Goal: Task Accomplishment & Management: Manage account settings

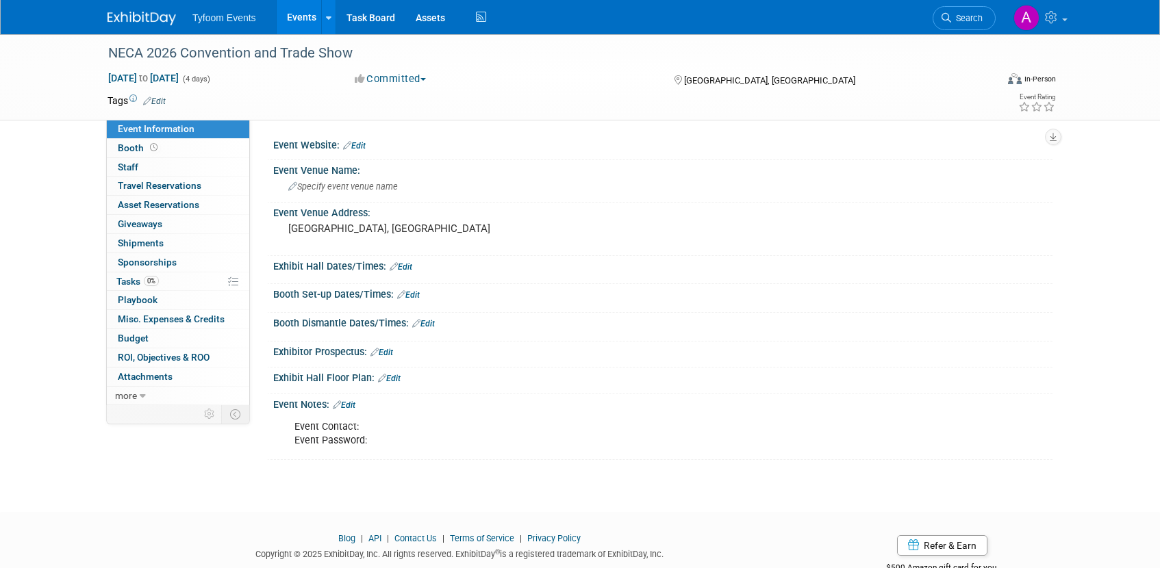
click at [309, 16] on link "Events" at bounding box center [302, 17] width 50 height 34
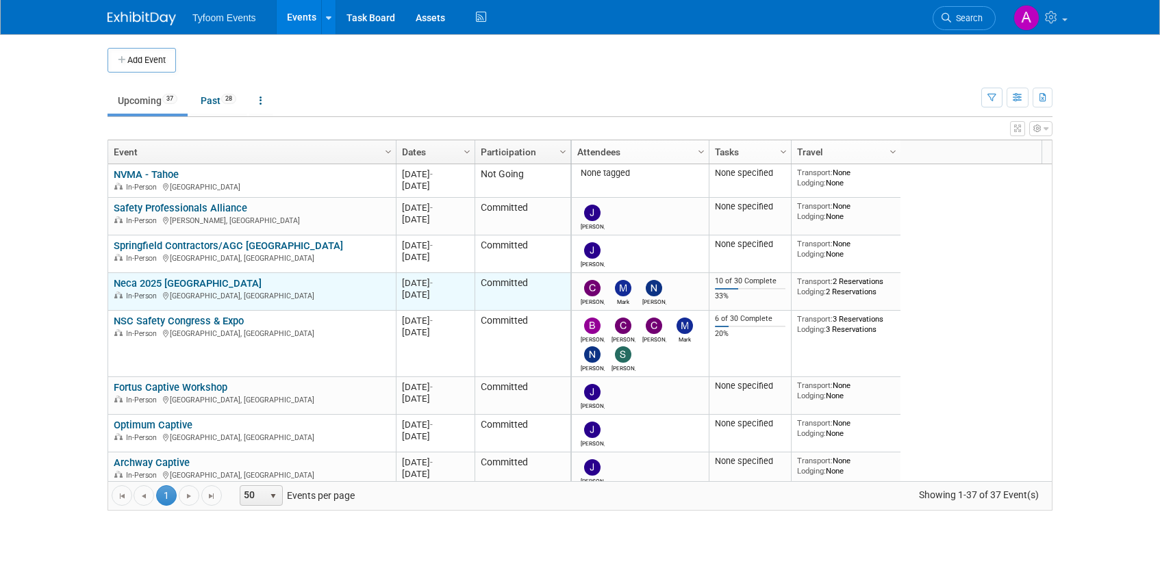
click at [177, 283] on link "Neca 2025 [GEOGRAPHIC_DATA]" at bounding box center [188, 283] width 148 height 12
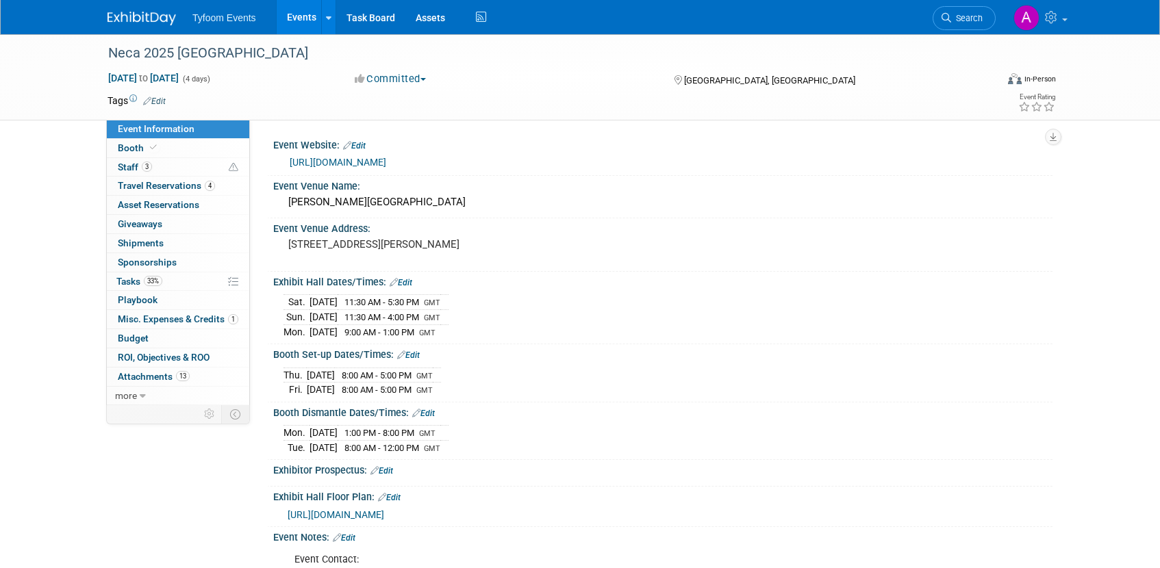
click at [151, 123] on span "Event Information" at bounding box center [156, 128] width 77 height 11
click at [290, 22] on link "Events" at bounding box center [302, 17] width 50 height 34
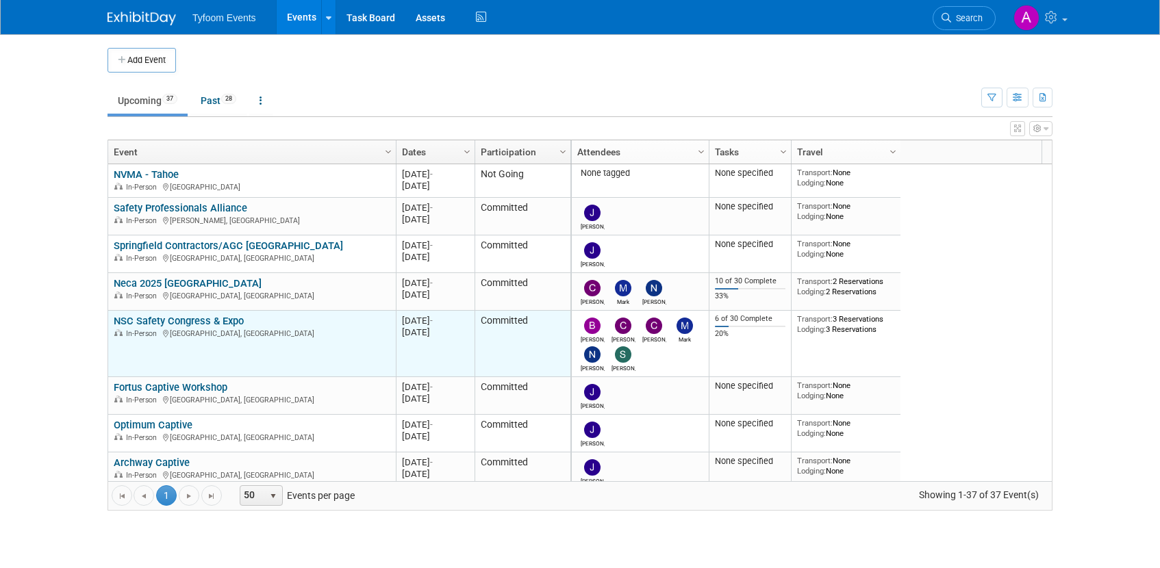
click at [197, 316] on link "NSC Safety Congress & Expo" at bounding box center [179, 321] width 130 height 12
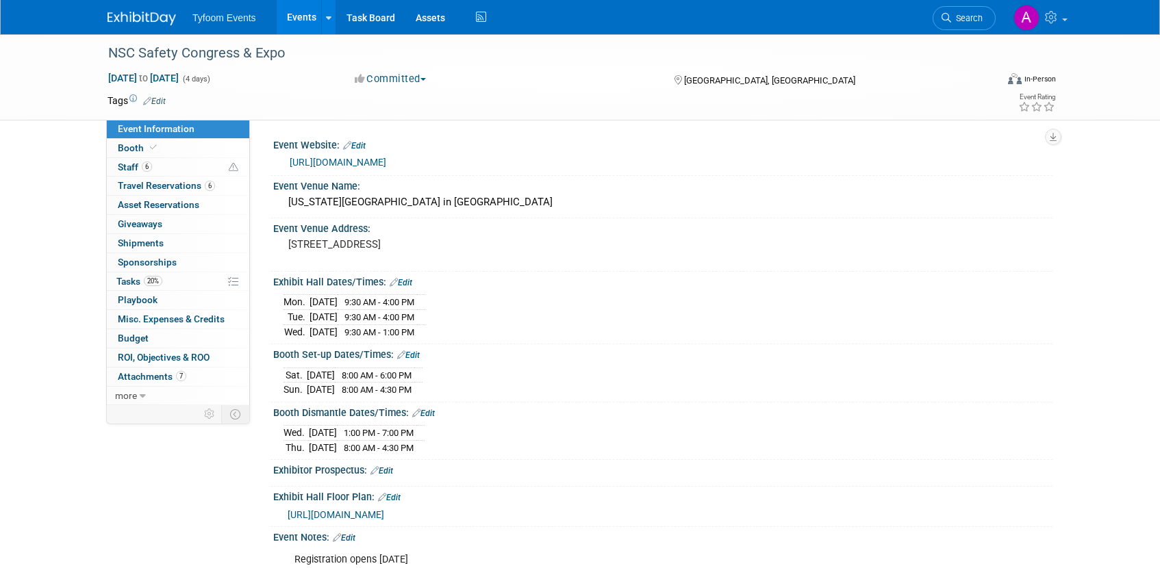
click at [297, 16] on link "Events" at bounding box center [302, 17] width 50 height 34
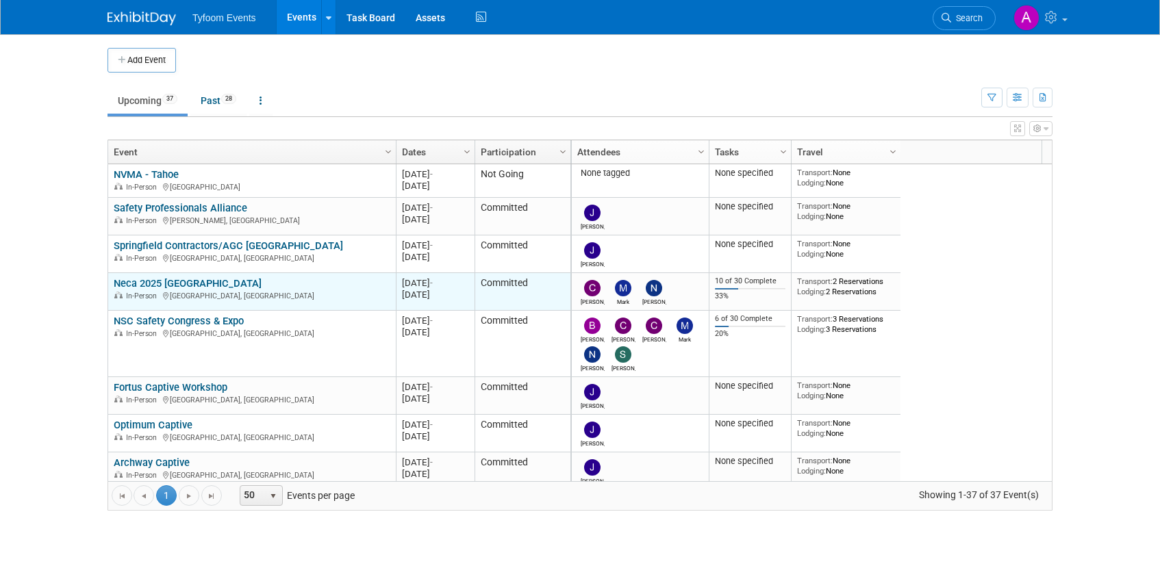
click at [188, 283] on link "Neca 2025 [GEOGRAPHIC_DATA]" at bounding box center [188, 283] width 148 height 12
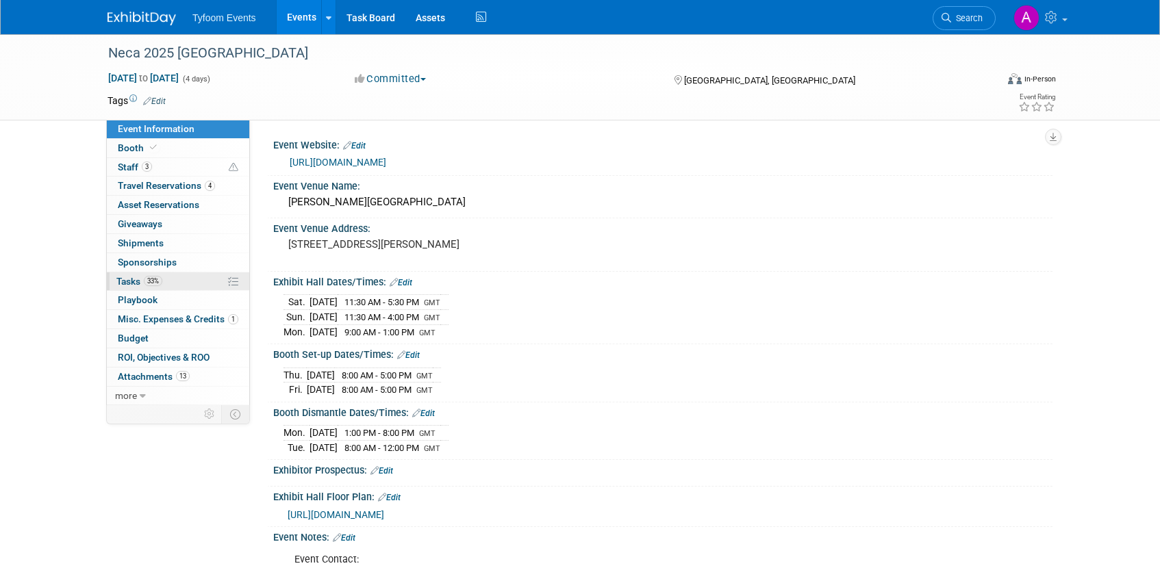
click at [149, 279] on span "33%" at bounding box center [153, 281] width 18 height 10
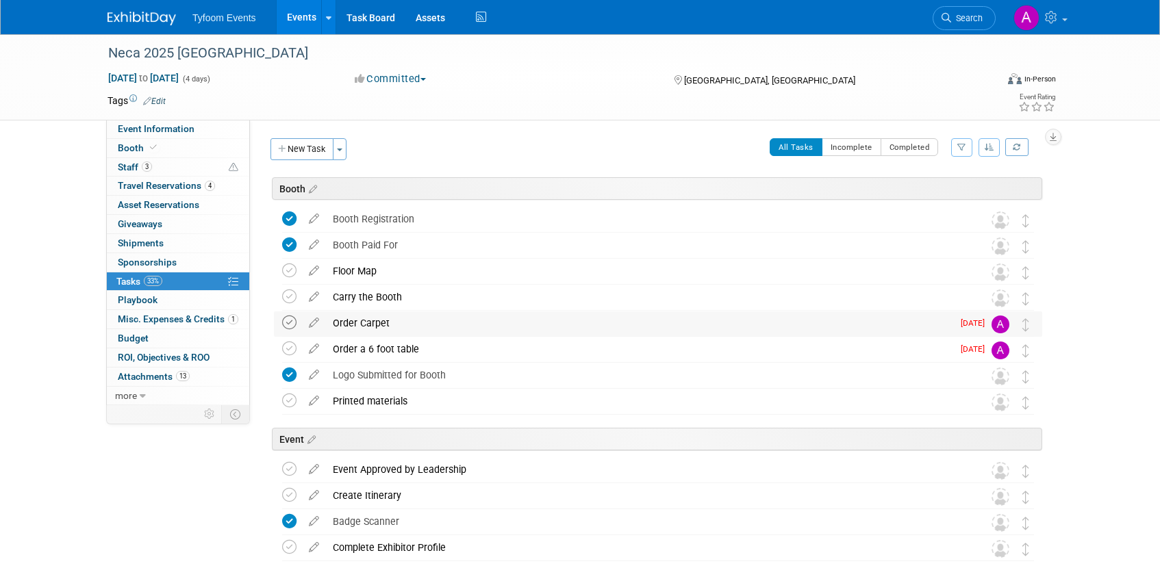
click at [286, 319] on icon at bounding box center [289, 323] width 14 height 14
click at [290, 346] on icon at bounding box center [289, 349] width 14 height 14
click at [321, 320] on icon at bounding box center [314, 320] width 24 height 17
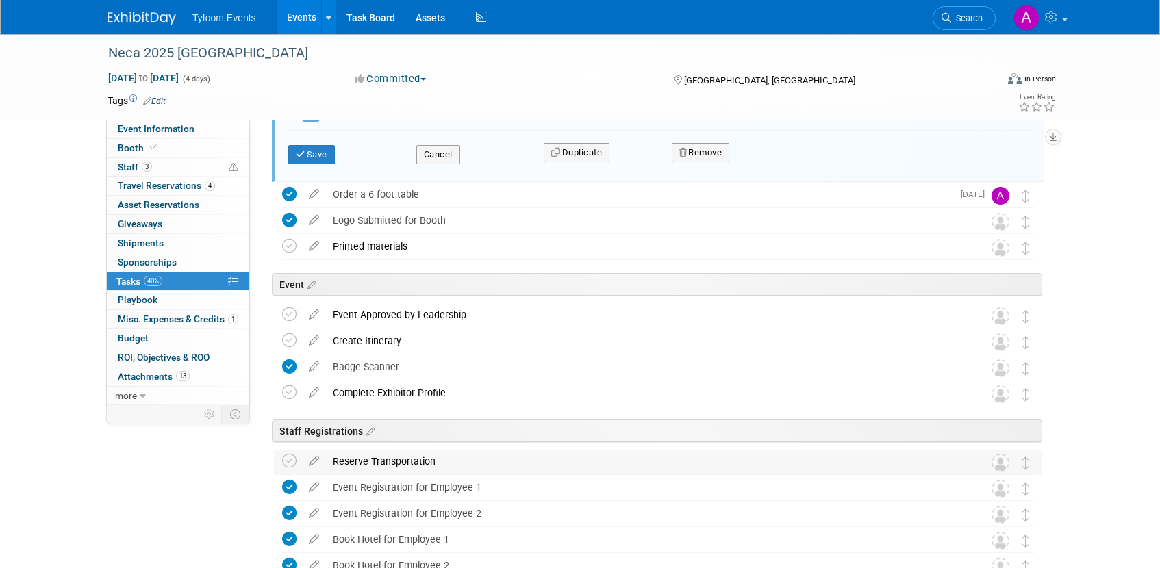
scroll to position [110, 0]
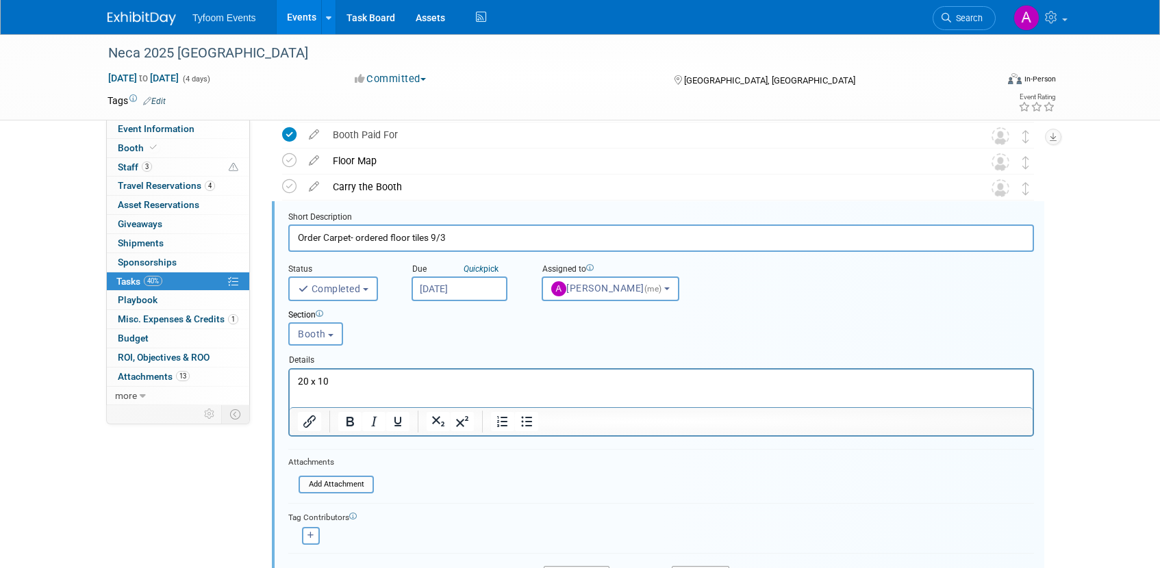
click at [0, 0] on lt-div at bounding box center [0, 0] width 0 height 0
type input "Order Carpet- ordered floor tiles 9/3"
click at [800, 491] on form "Short Description Order Carpet- ordered floor tiles 9/3 Status <i class="far fa…" at bounding box center [661, 407] width 766 height 390
click at [0, 0] on lt-div at bounding box center [0, 0] width 0 height 0
click at [914, 498] on form "Short Description Order Carpet- ordered floor tiles 9/3 Status <i class="far fa…" at bounding box center [661, 407] width 766 height 390
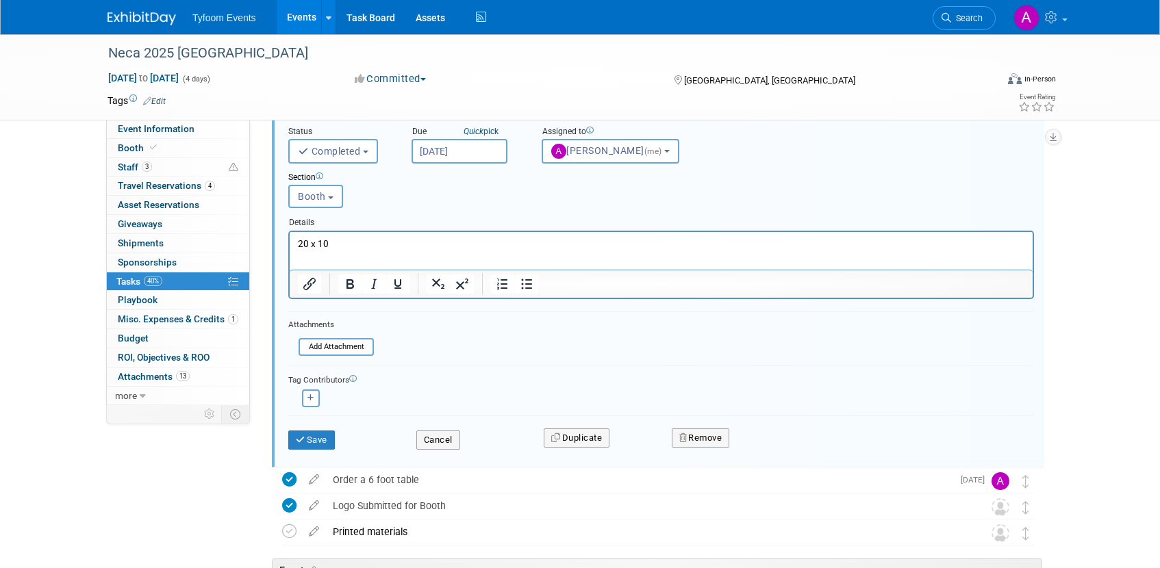
scroll to position [395, 0]
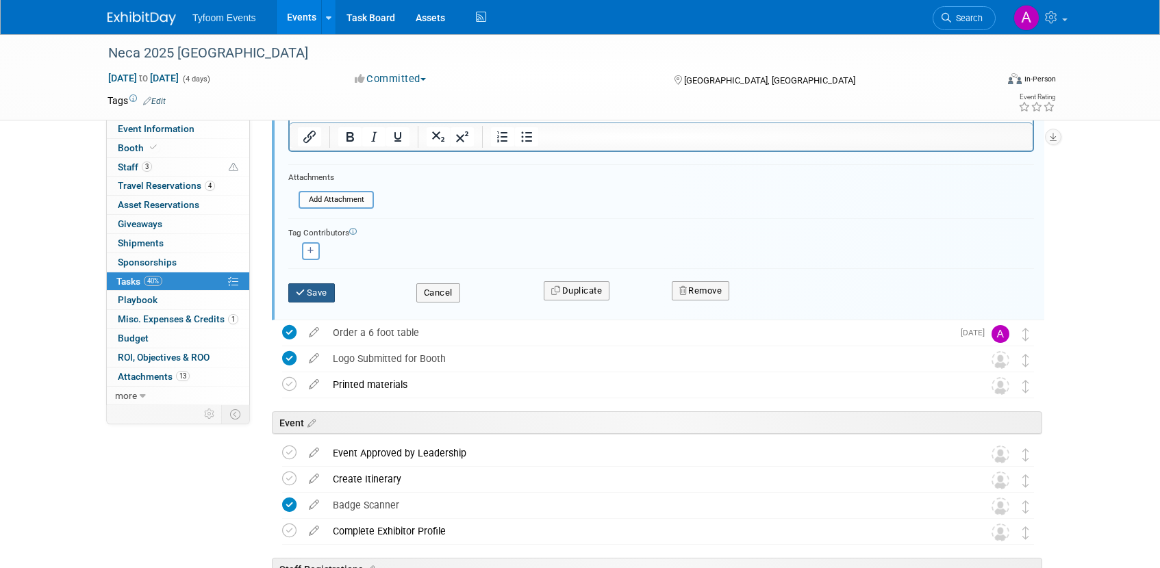
click at [296, 296] on icon "submit" at bounding box center [301, 292] width 11 height 9
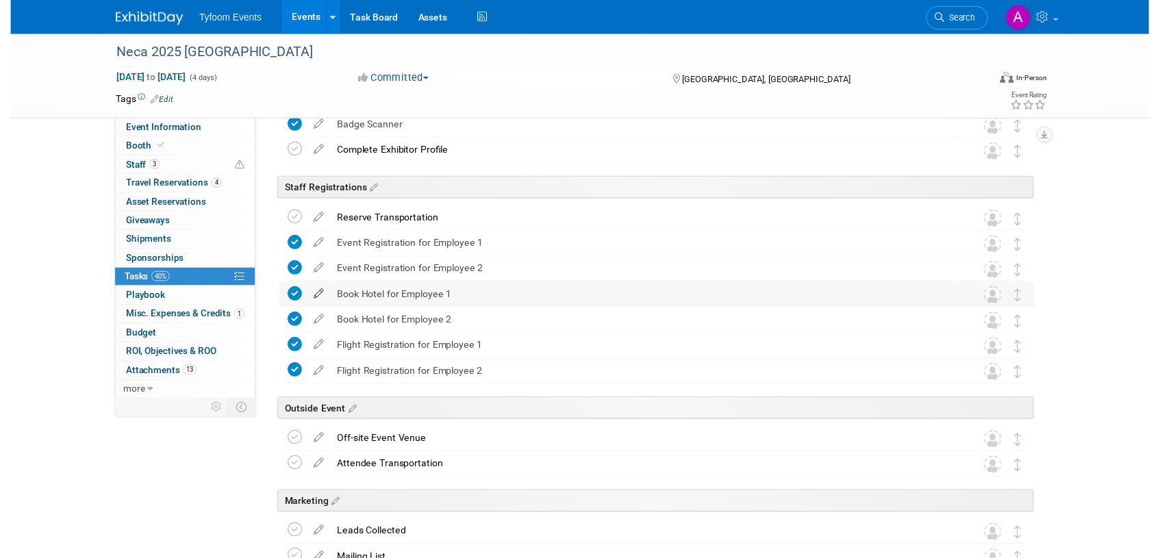
scroll to position [0, 0]
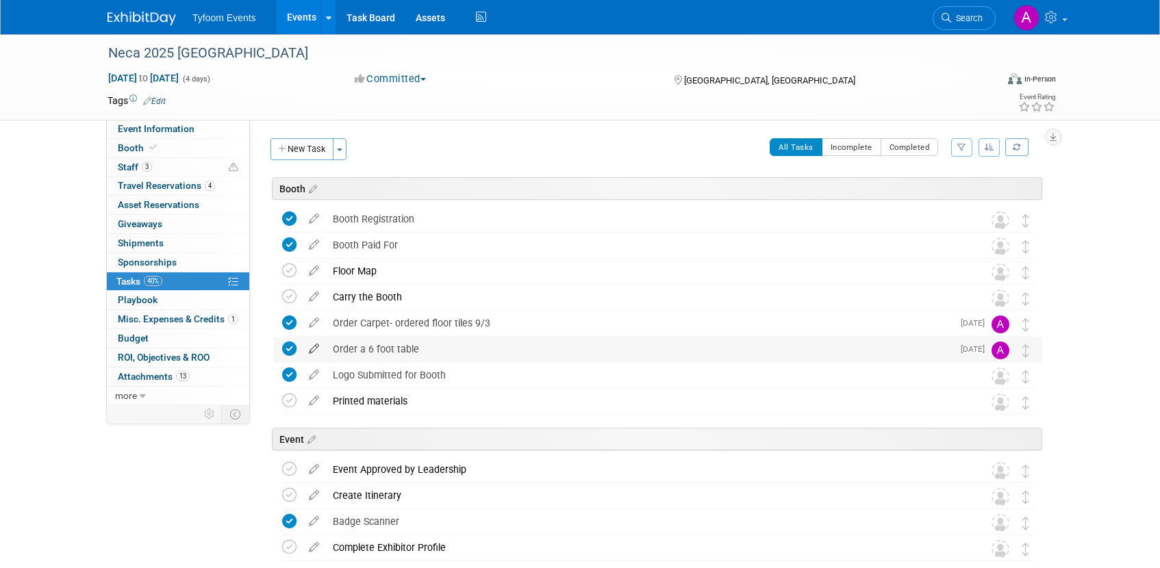
click at [315, 346] on icon at bounding box center [314, 346] width 24 height 17
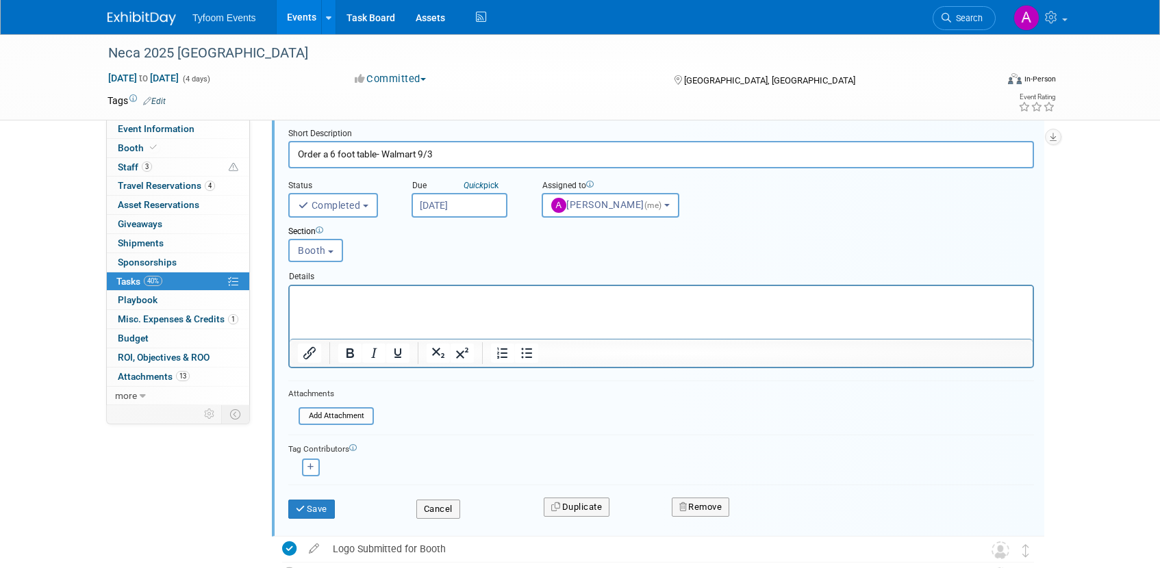
scroll to position [398, 0]
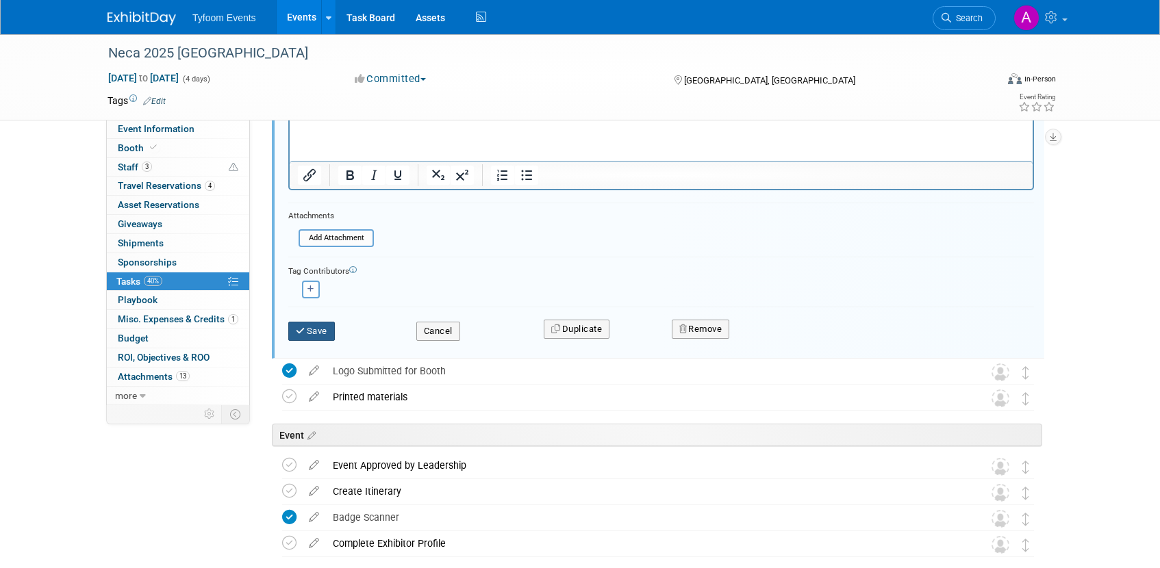
type input "Order a 6 foot table- Walmart 9/3"
click at [316, 332] on button "Save" at bounding box center [311, 331] width 47 height 19
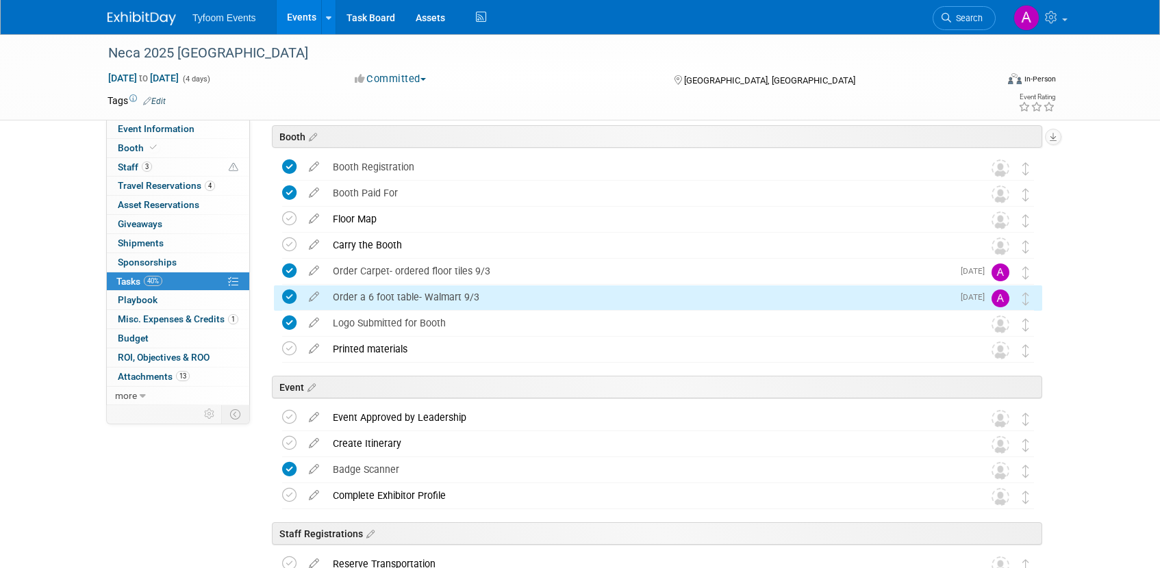
scroll to position [0, 0]
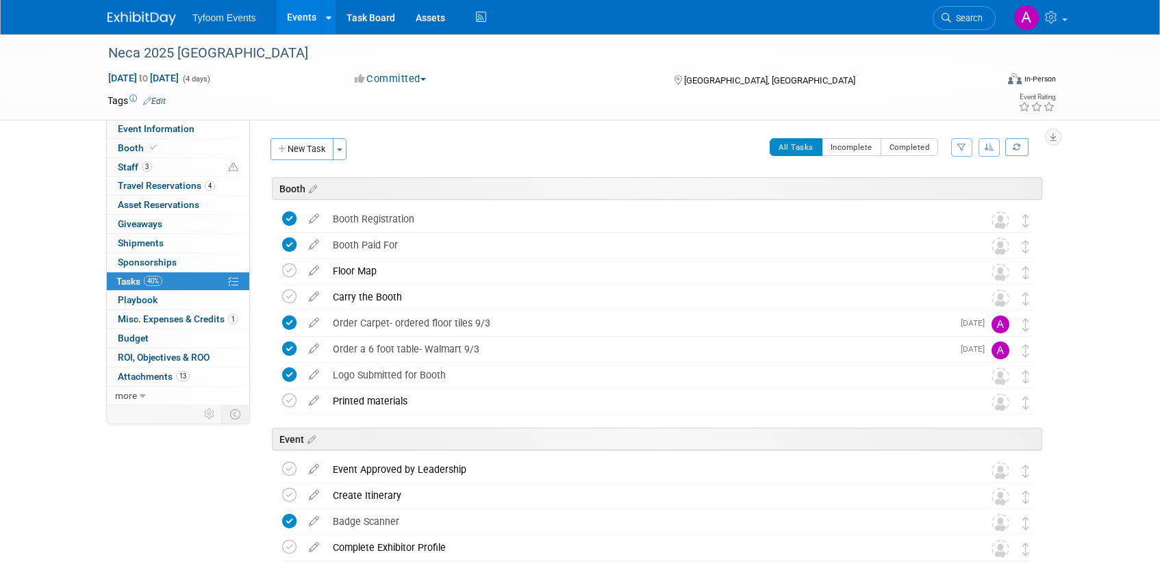
click at [296, 16] on link "Events" at bounding box center [302, 17] width 50 height 34
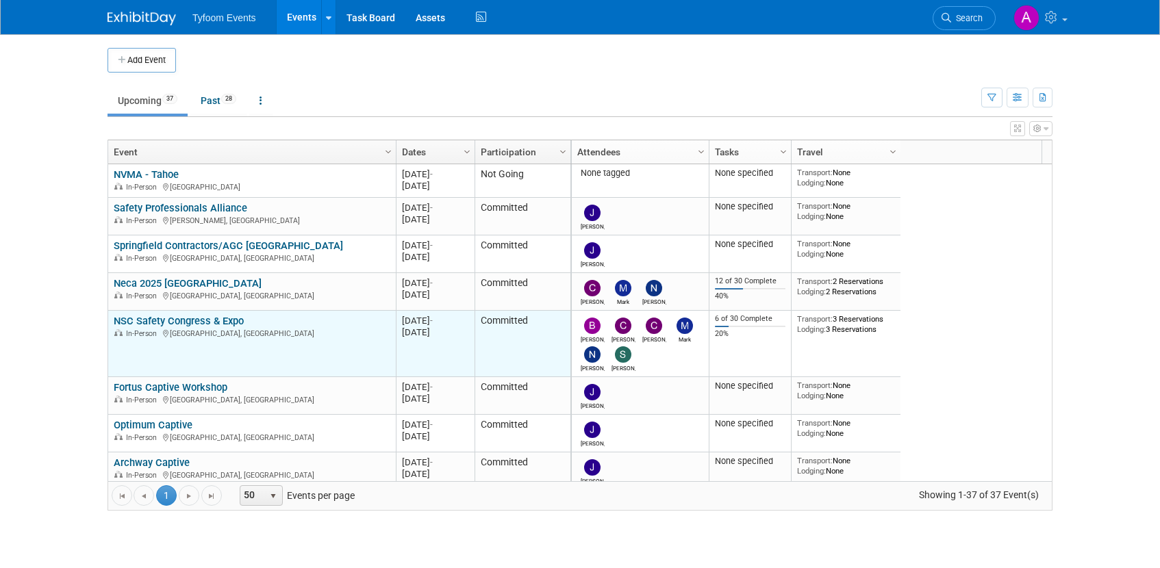
click at [201, 323] on link "NSC Safety Congress & Expo" at bounding box center [179, 321] width 130 height 12
